Goal: Task Accomplishment & Management: Manage account settings

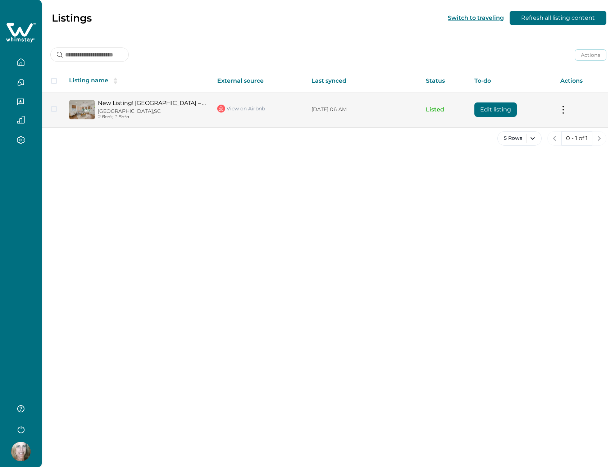
click at [136, 109] on p "[GEOGRAPHIC_DATA], [GEOGRAPHIC_DATA]" at bounding box center [152, 111] width 108 height 6
click at [492, 108] on button "Edit listing" at bounding box center [495, 110] width 42 height 14
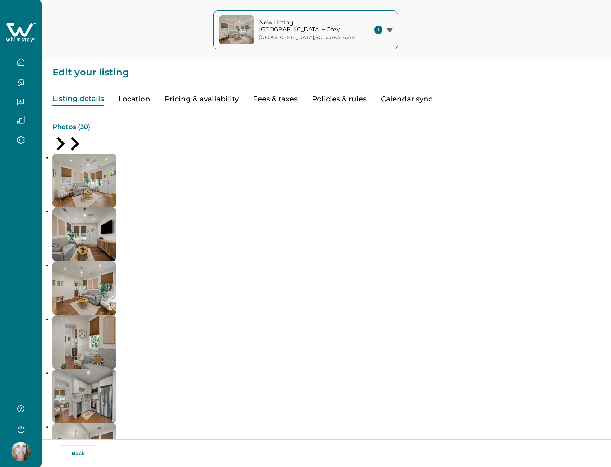
click at [404, 98] on button "Calendar sync" at bounding box center [406, 99] width 51 height 15
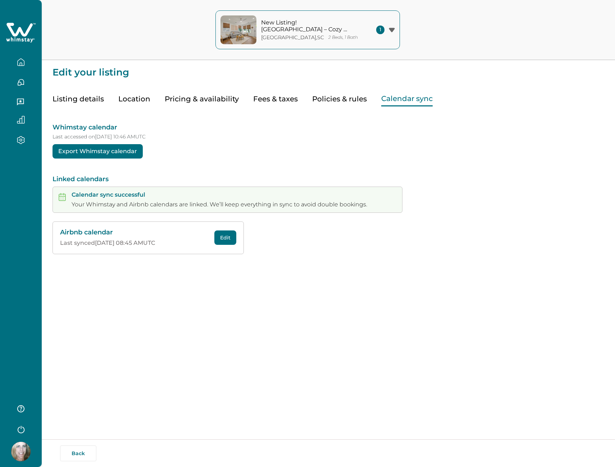
click at [378, 29] on span "1" at bounding box center [380, 30] width 8 height 9
click at [309, 64] on p "New Listing! [GEOGRAPHIC_DATA] – Cozy Bungalow" at bounding box center [321, 69] width 139 height 14
click at [203, 99] on button "Pricing & availability" at bounding box center [202, 99] width 74 height 15
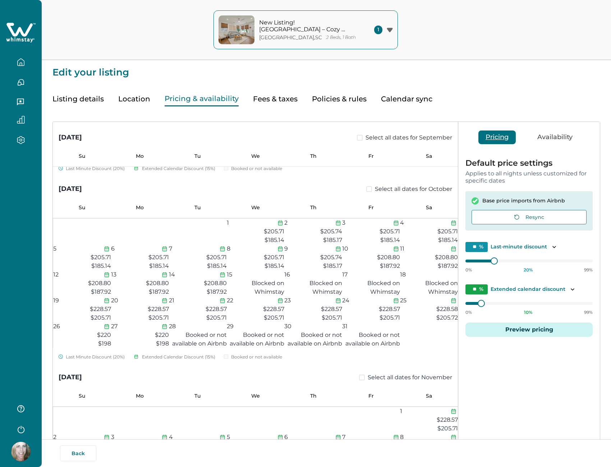
scroll to position [324, 0]
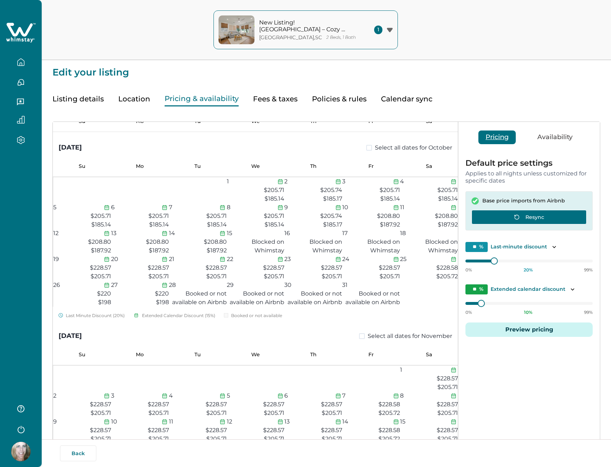
click at [516, 215] on icon "button" at bounding box center [517, 217] width 6 height 6
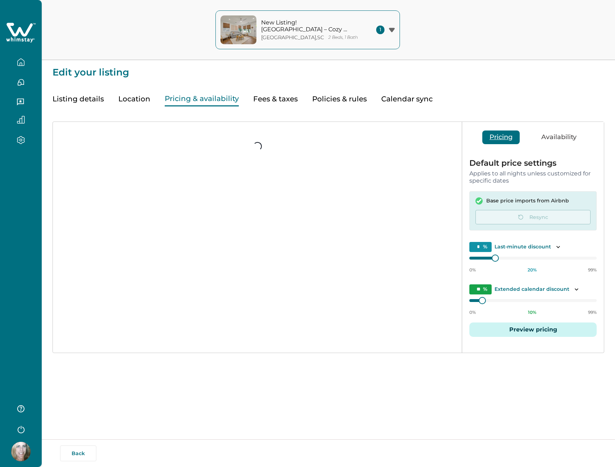
type input "**"
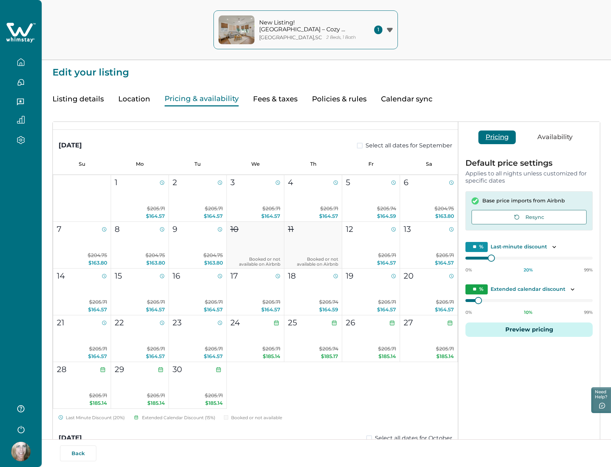
scroll to position [360, 0]
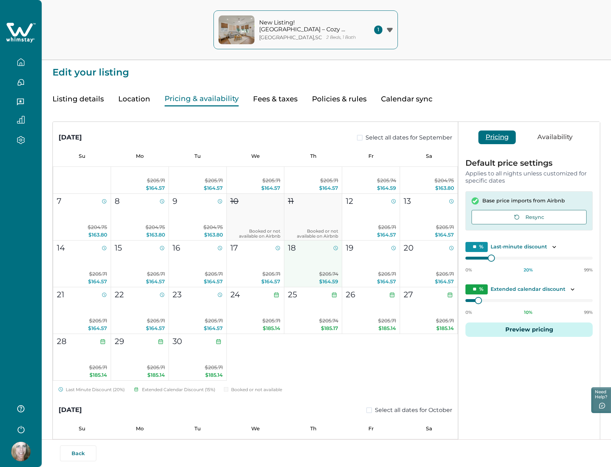
click at [302, 262] on button "18 $205.74 $164.59" at bounding box center [314, 264] width 58 height 47
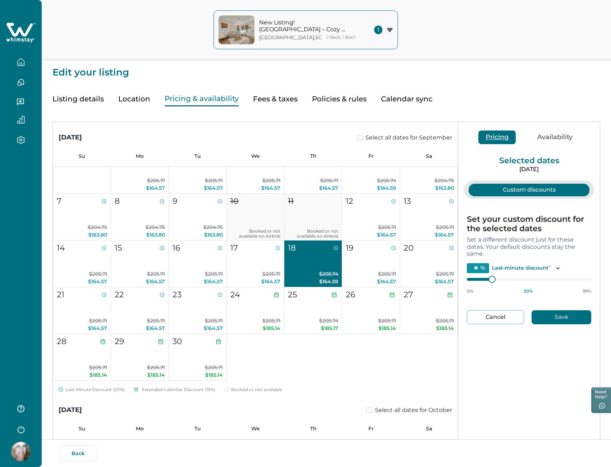
click at [317, 257] on button "18 $205.74 $164.59" at bounding box center [314, 264] width 58 height 47
type input "**"
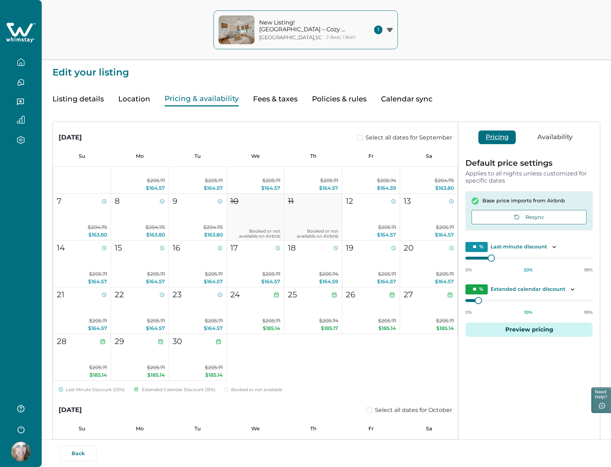
click at [552, 135] on button "Availability" at bounding box center [556, 138] width 50 height 14
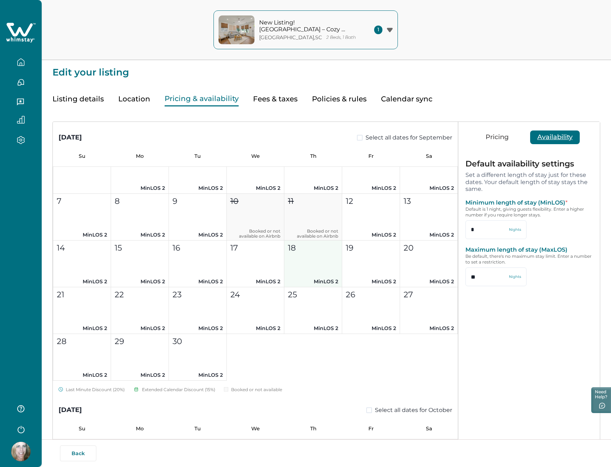
click at [312, 258] on button "18 MinLOS 2" at bounding box center [314, 264] width 58 height 47
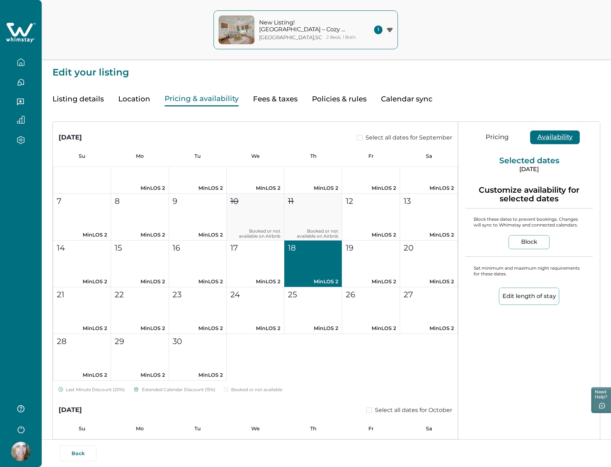
click at [533, 242] on button "Block" at bounding box center [529, 242] width 41 height 14
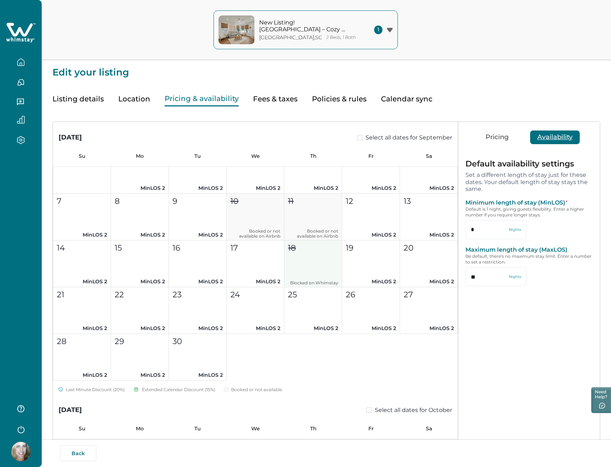
click at [309, 264] on button "18 Blocked on Whimstay" at bounding box center [314, 264] width 58 height 47
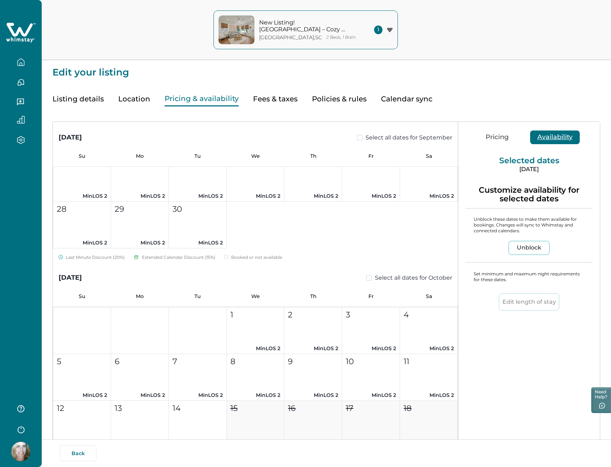
scroll to position [504, 0]
